Goal: Transaction & Acquisition: Download file/media

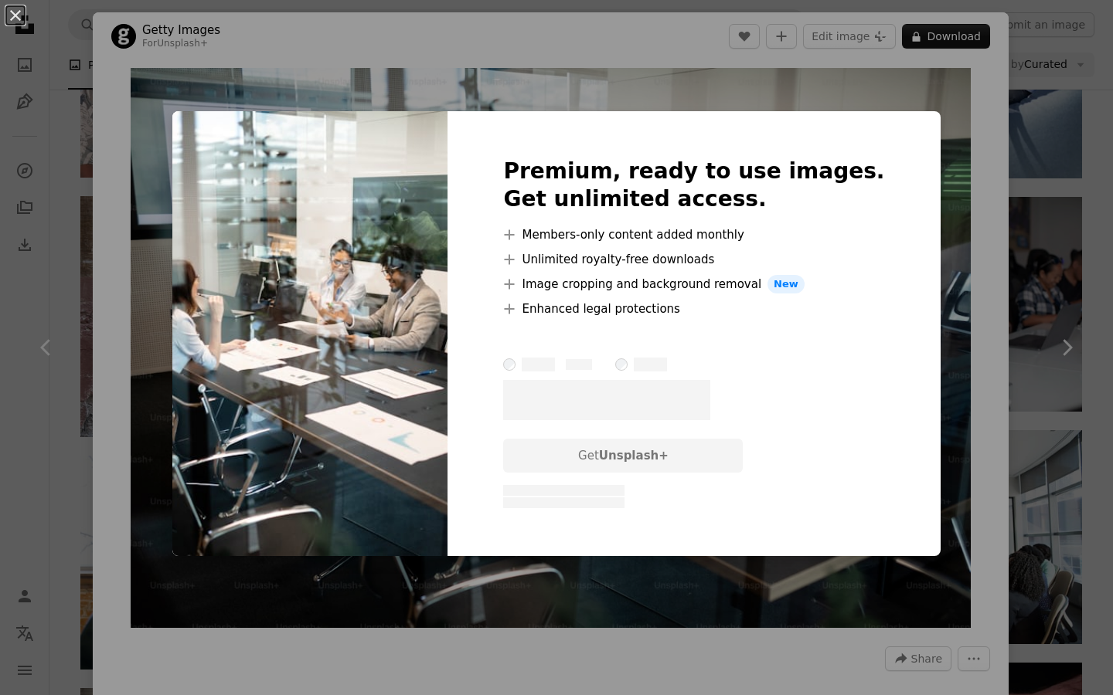
scroll to position [22160, 0]
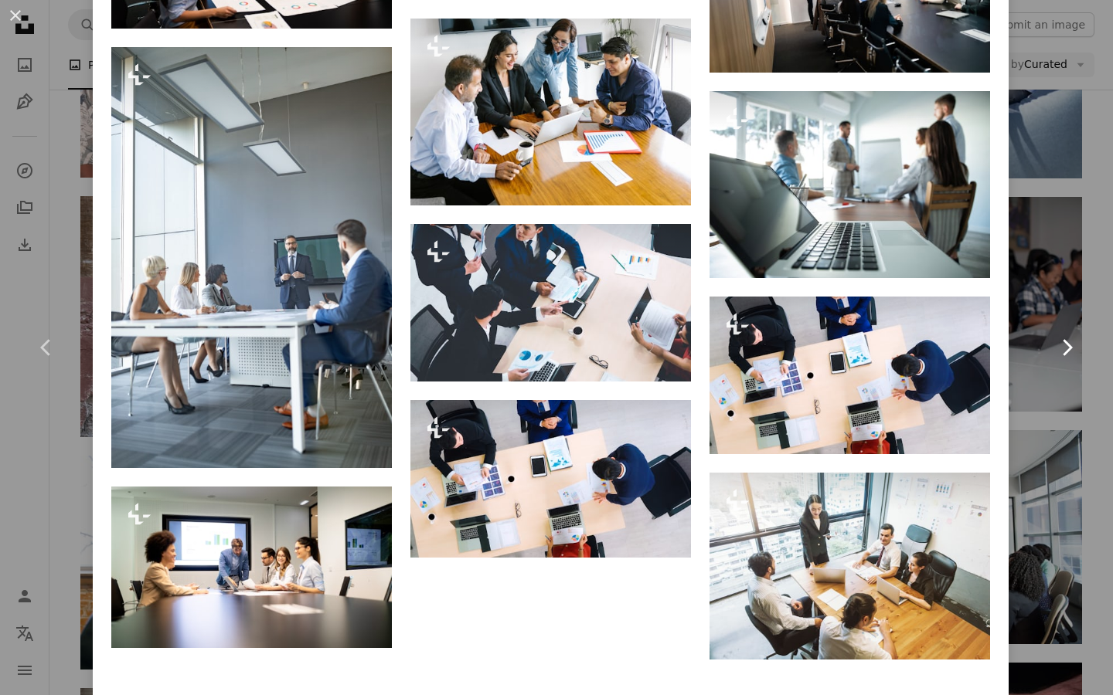
scroll to position [3236, 0]
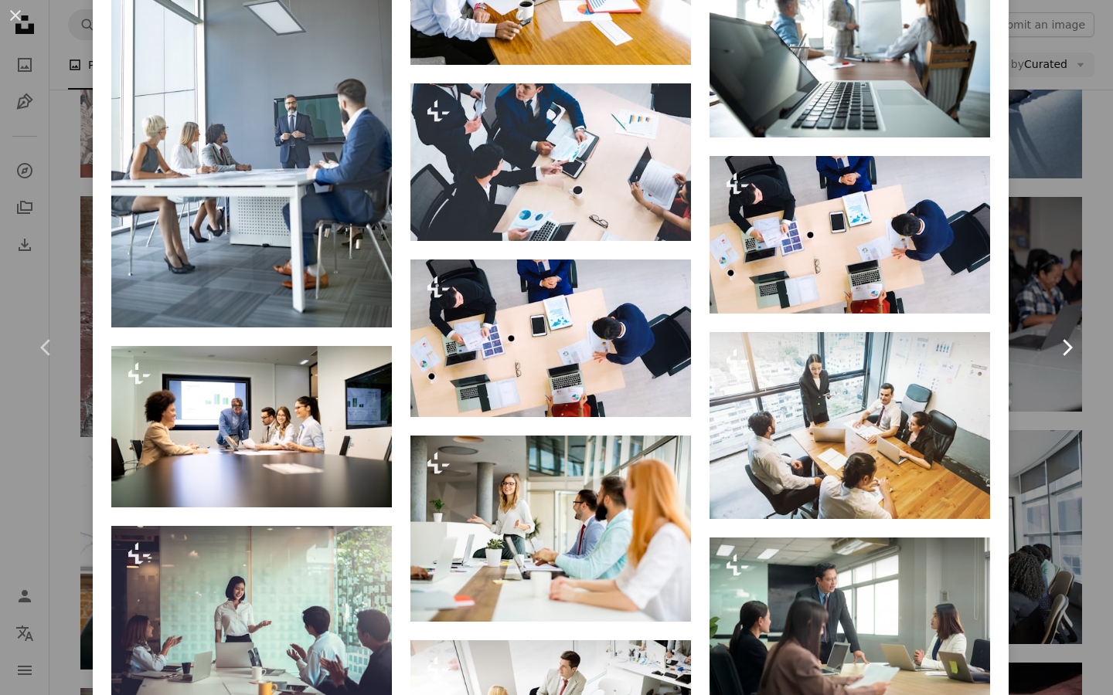
click at [1079, 420] on link "Chevron right" at bounding box center [1066, 348] width 93 height 148
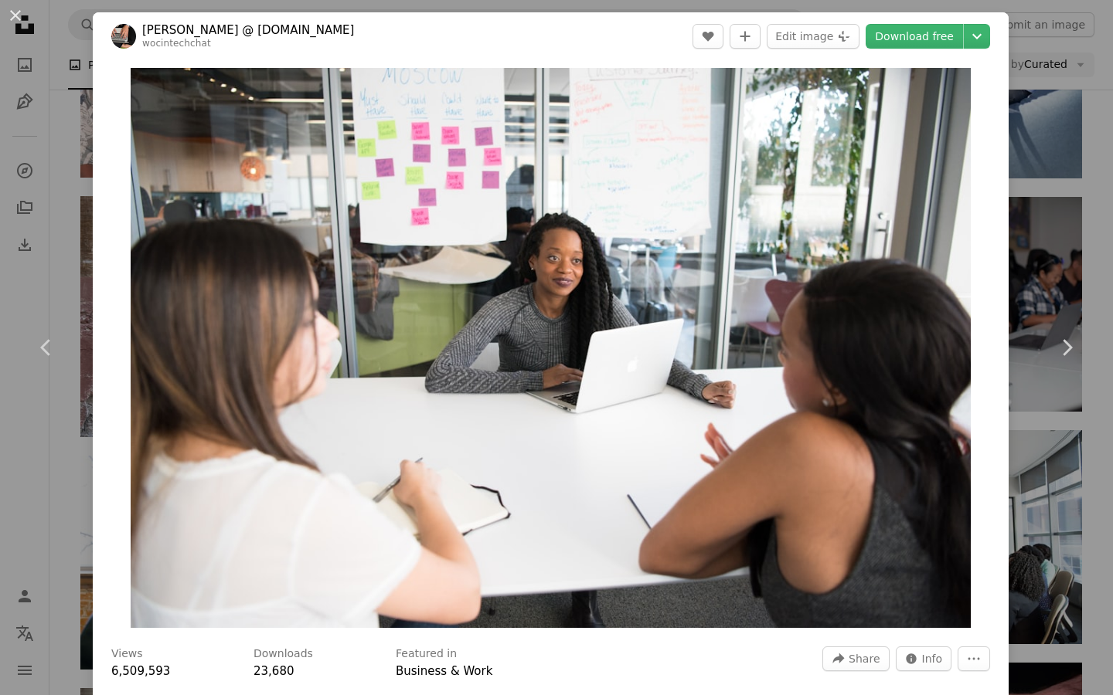
click at [1060, 248] on div "An X shape Chevron left Chevron right [PERSON_NAME] @ [DOMAIN_NAME] wocintechch…" at bounding box center [556, 347] width 1113 height 695
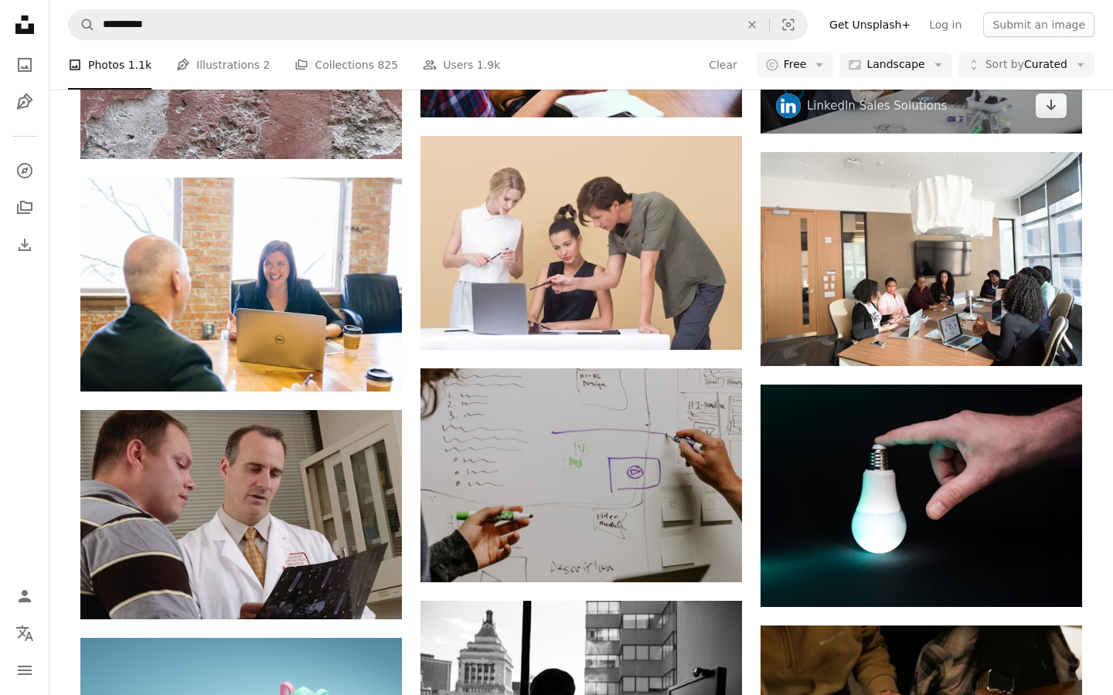
scroll to position [22347, 0]
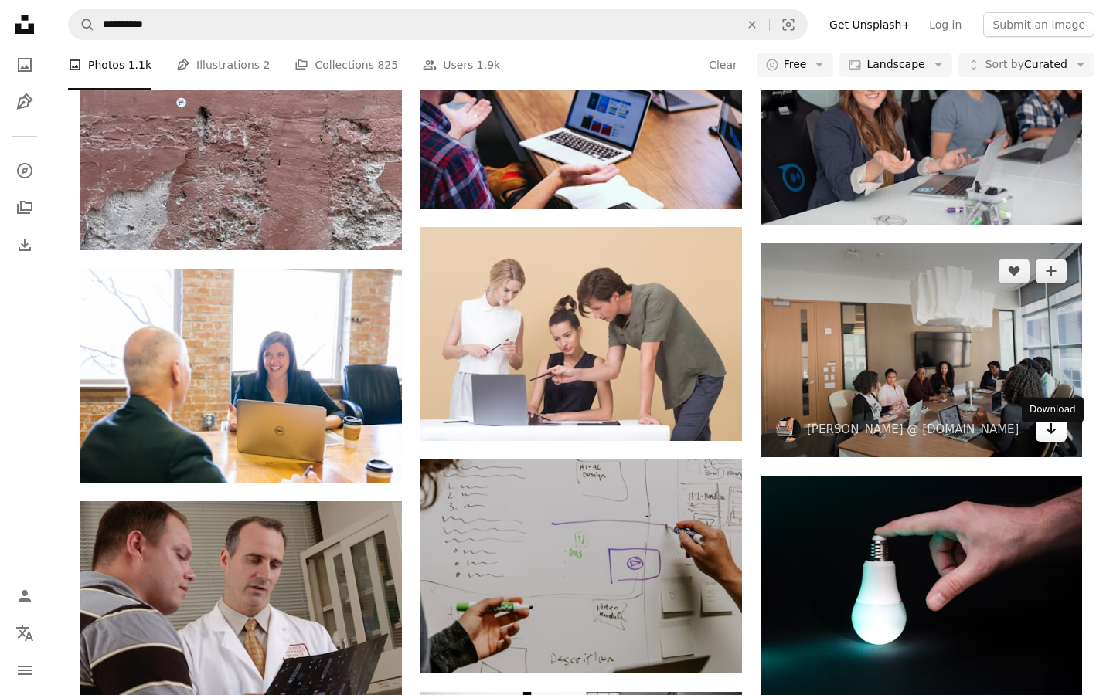
click at [1046, 442] on link "Arrow pointing down" at bounding box center [1050, 429] width 31 height 25
